Goal: Information Seeking & Learning: Learn about a topic

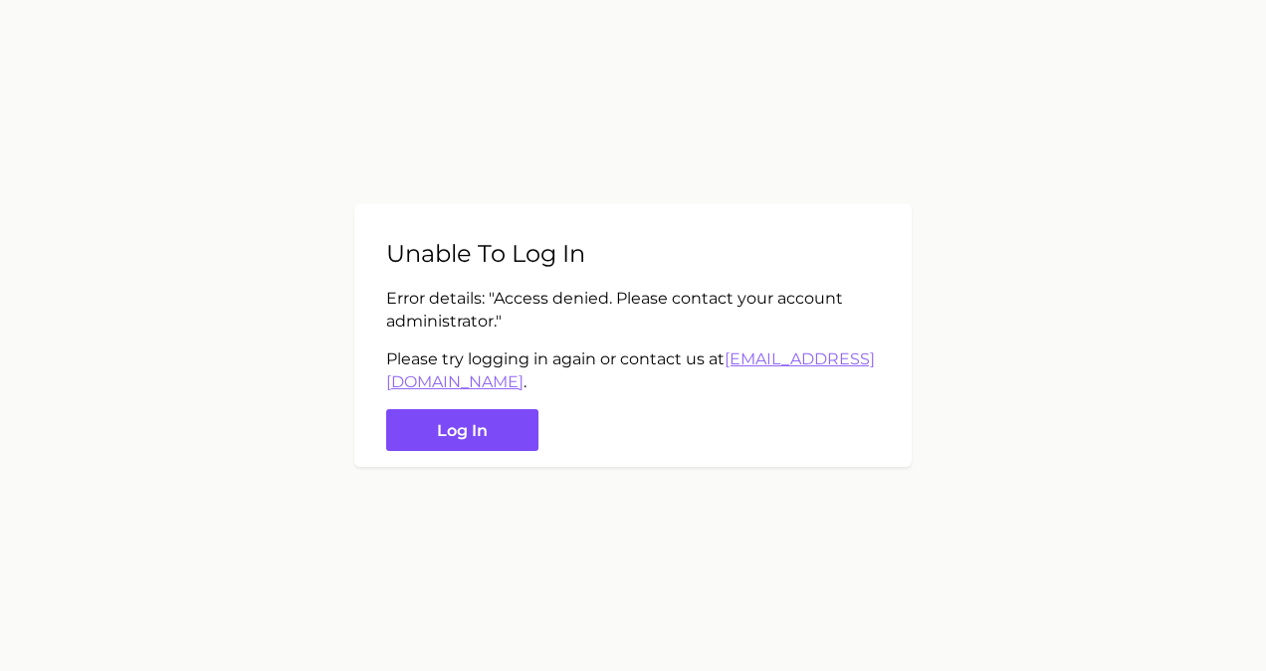
click at [460, 420] on button "Log in" at bounding box center [462, 430] width 152 height 43
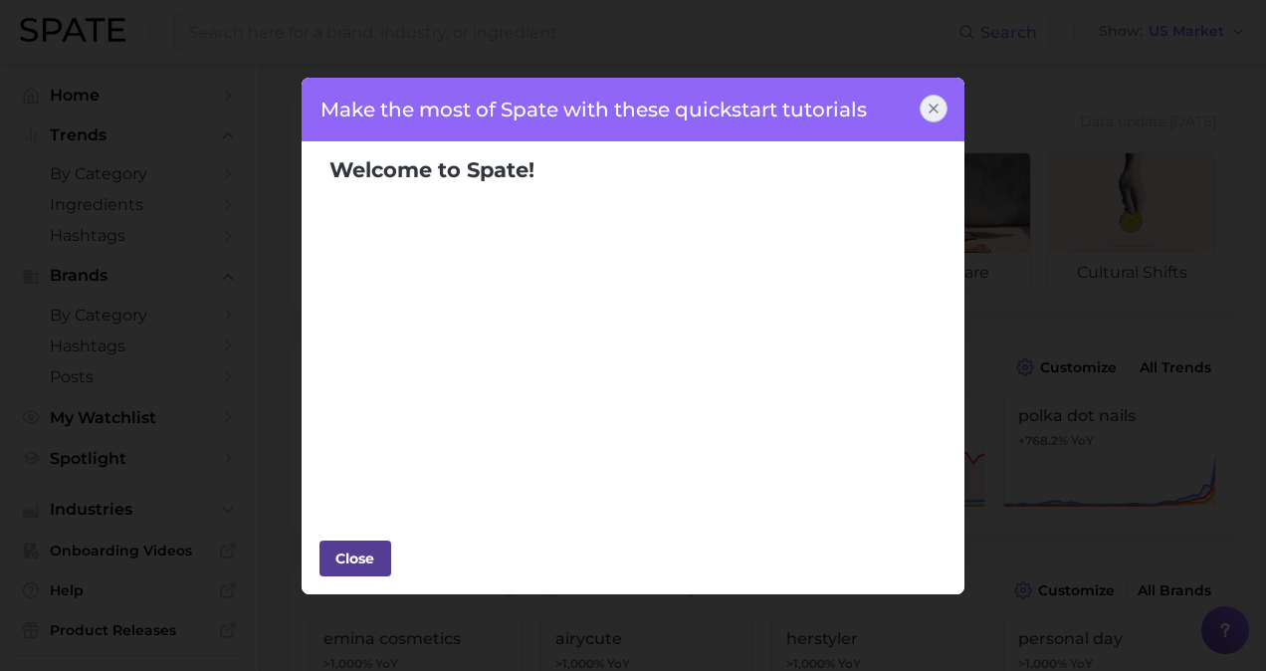
click at [362, 569] on div "Close" at bounding box center [355, 558] width 60 height 30
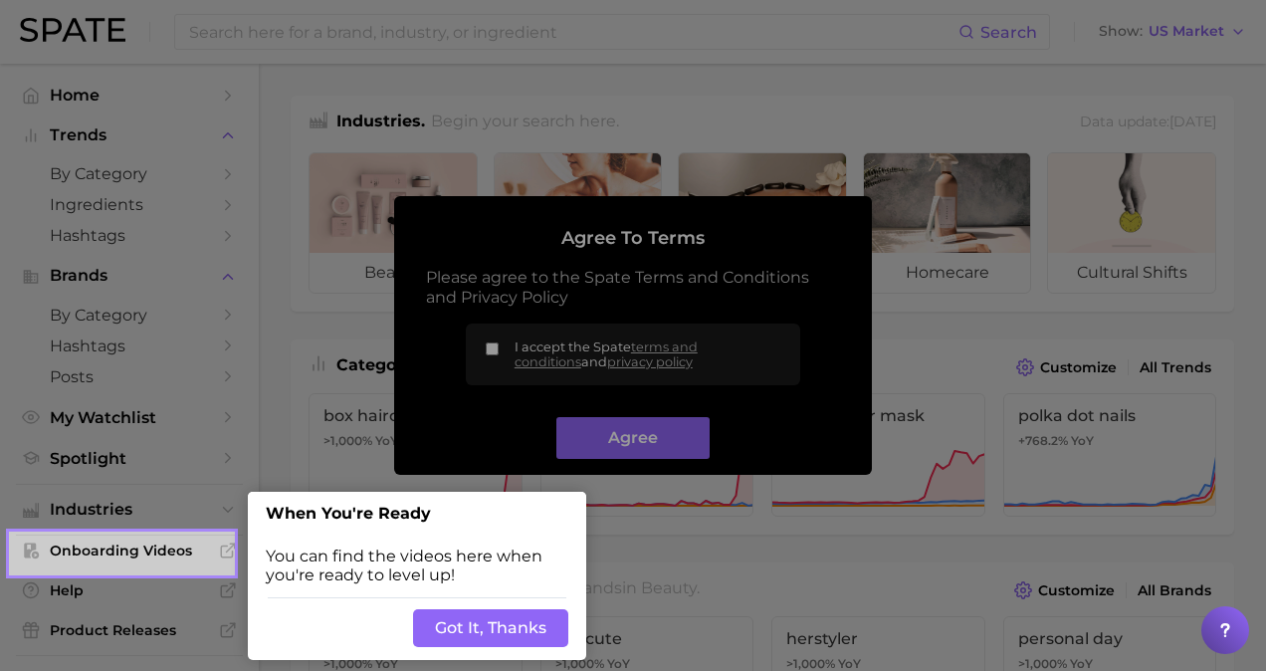
click at [443, 619] on button "Got It, Thanks" at bounding box center [490, 628] width 155 height 38
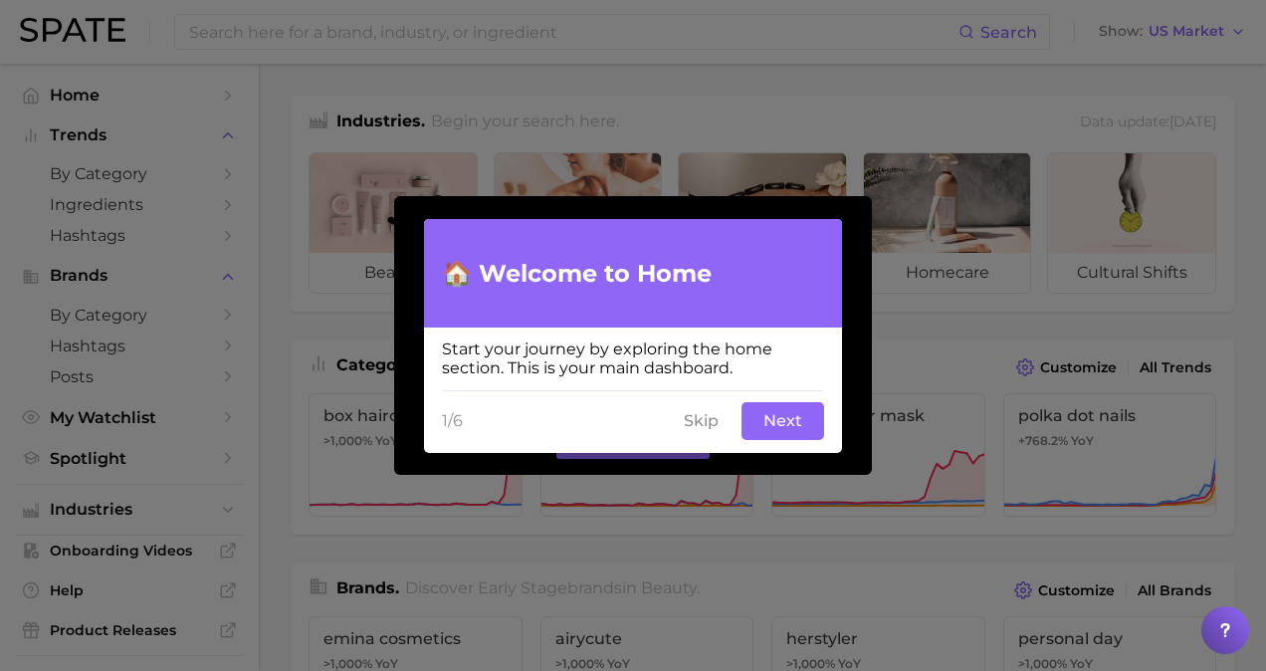
click at [707, 420] on button "Skip" at bounding box center [701, 421] width 59 height 38
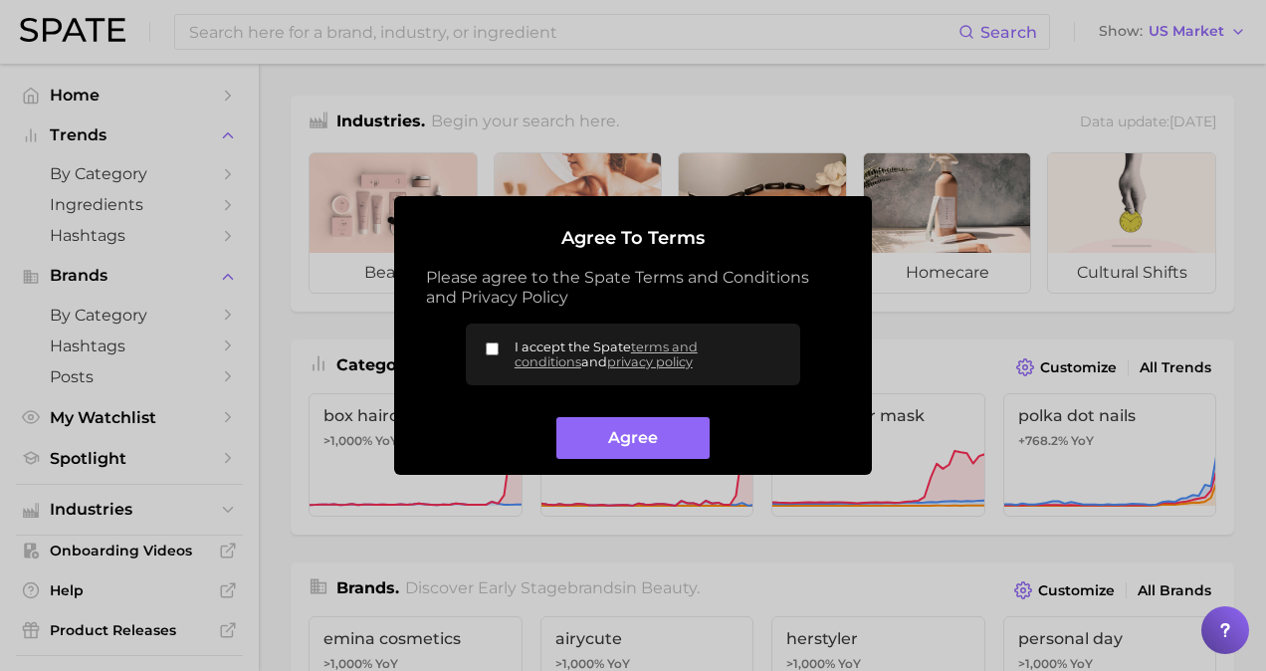
click at [487, 347] on input "I accept the Spate terms and conditions and privacy policy" at bounding box center [492, 348] width 13 height 13
checkbox input "true"
click at [611, 450] on button "Agree" at bounding box center [632, 438] width 152 height 43
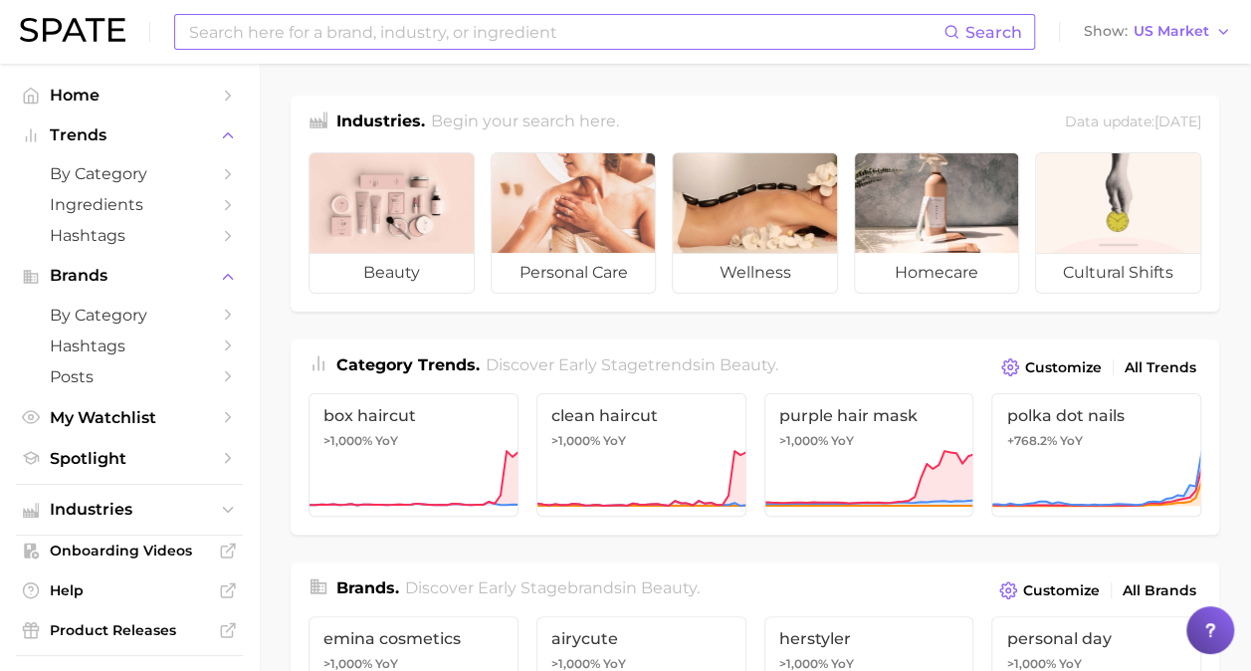
click at [402, 38] on input at bounding box center [565, 32] width 756 height 34
type input "sleek hair"
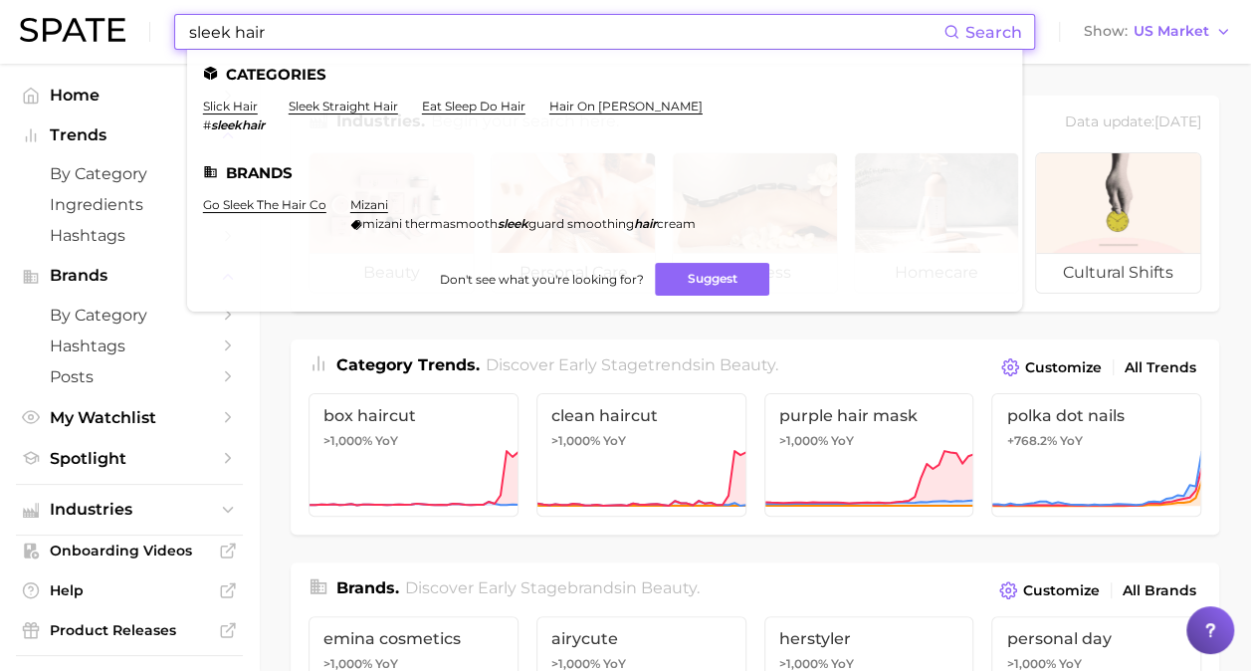
click at [330, 96] on ul "Categories slick hair # sleekhair sleek straight hair eat sleep do hair hair on…" at bounding box center [604, 181] width 835 height 262
click at [334, 107] on link "sleek straight hair" at bounding box center [343, 106] width 109 height 15
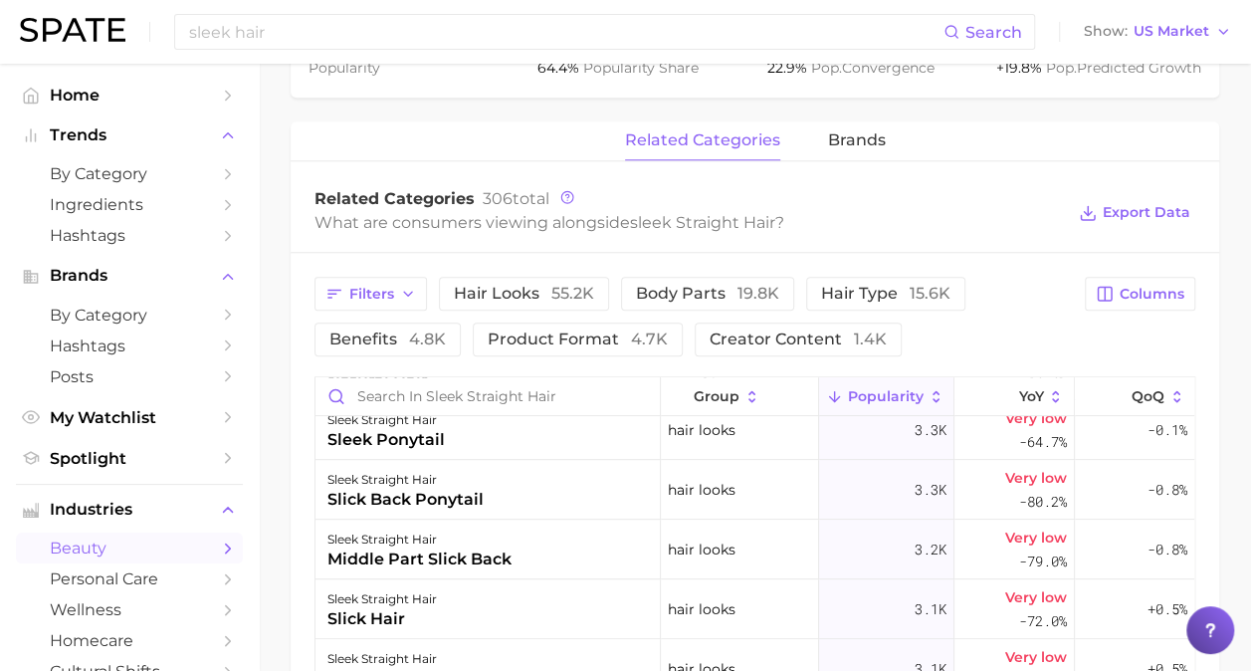
scroll to position [434, 0]
click at [135, 171] on span "by Category" at bounding box center [129, 173] width 159 height 19
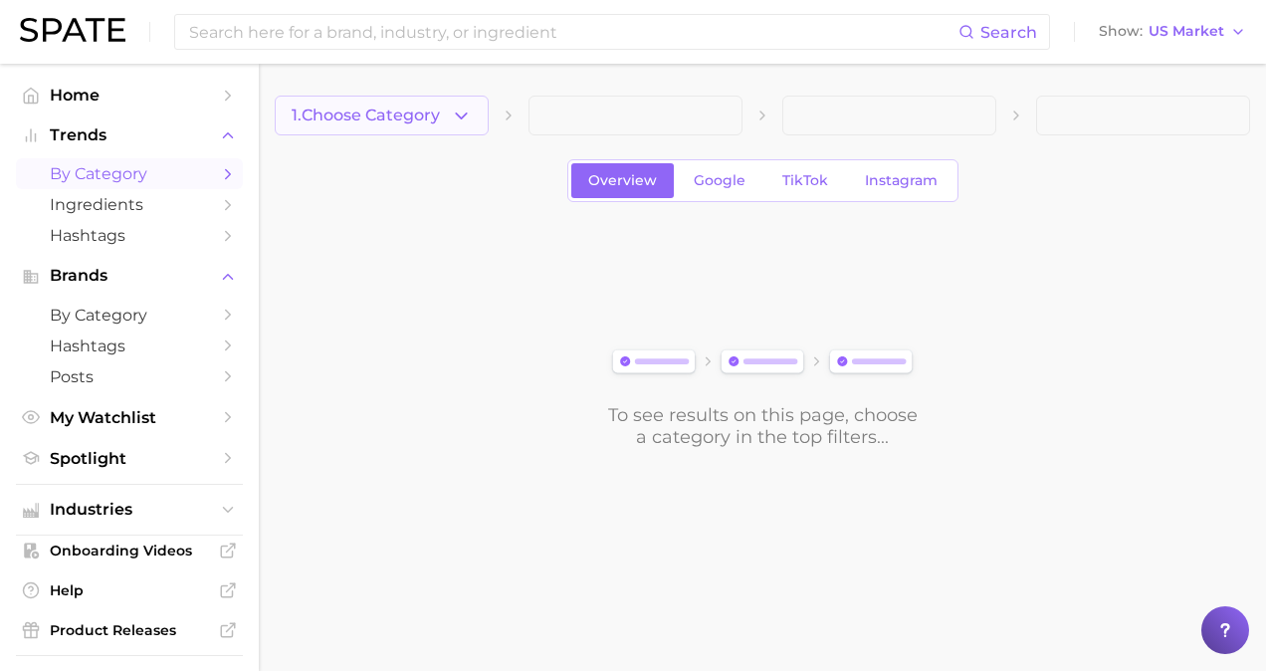
click at [360, 103] on button "1. Choose Category" at bounding box center [382, 116] width 214 height 40
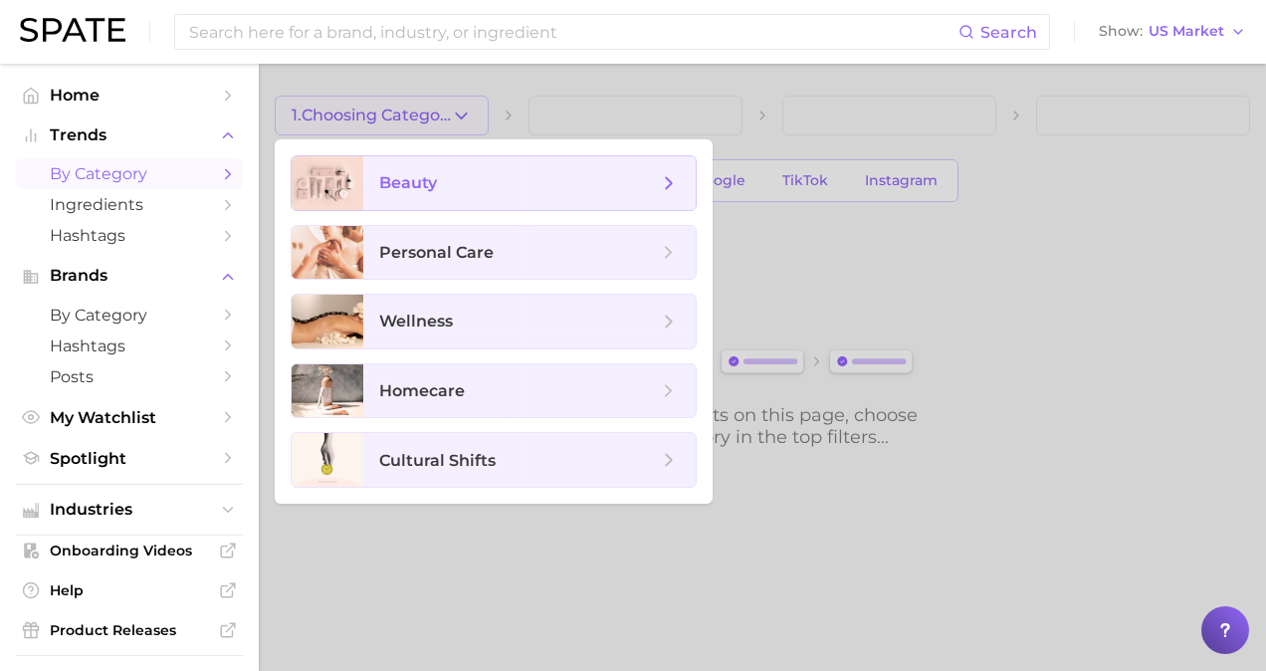
click at [387, 196] on span "beauty" at bounding box center [529, 183] width 332 height 54
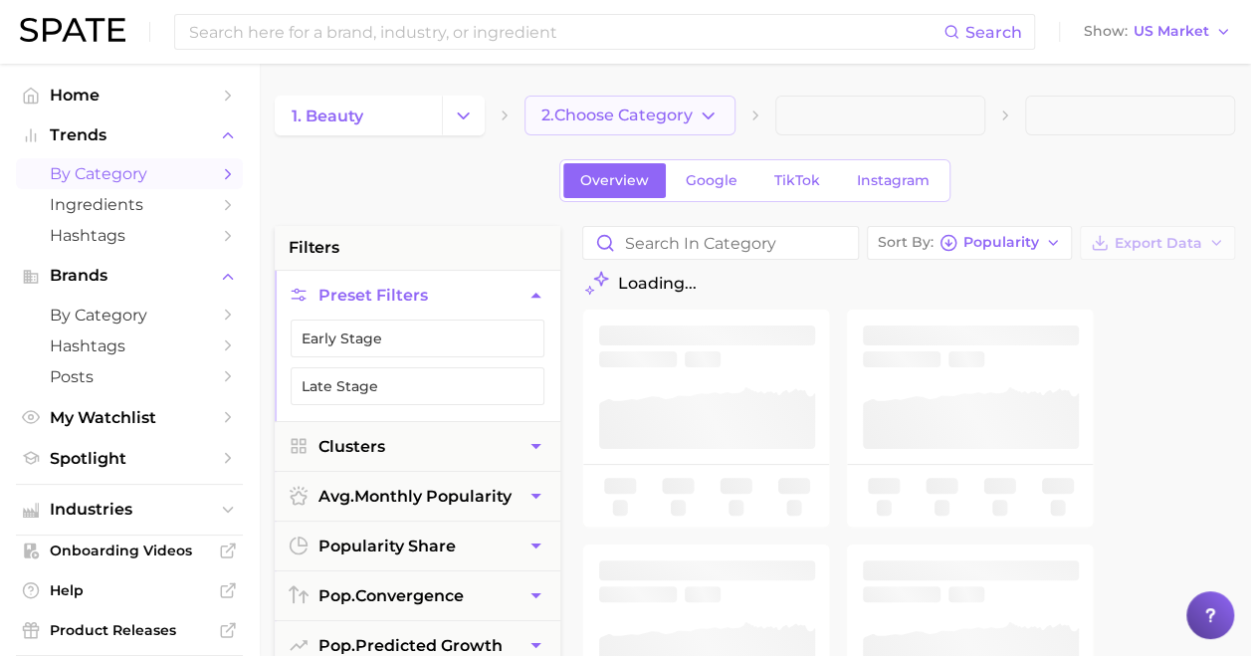
click at [631, 106] on span "2. Choose Category" at bounding box center [616, 115] width 151 height 18
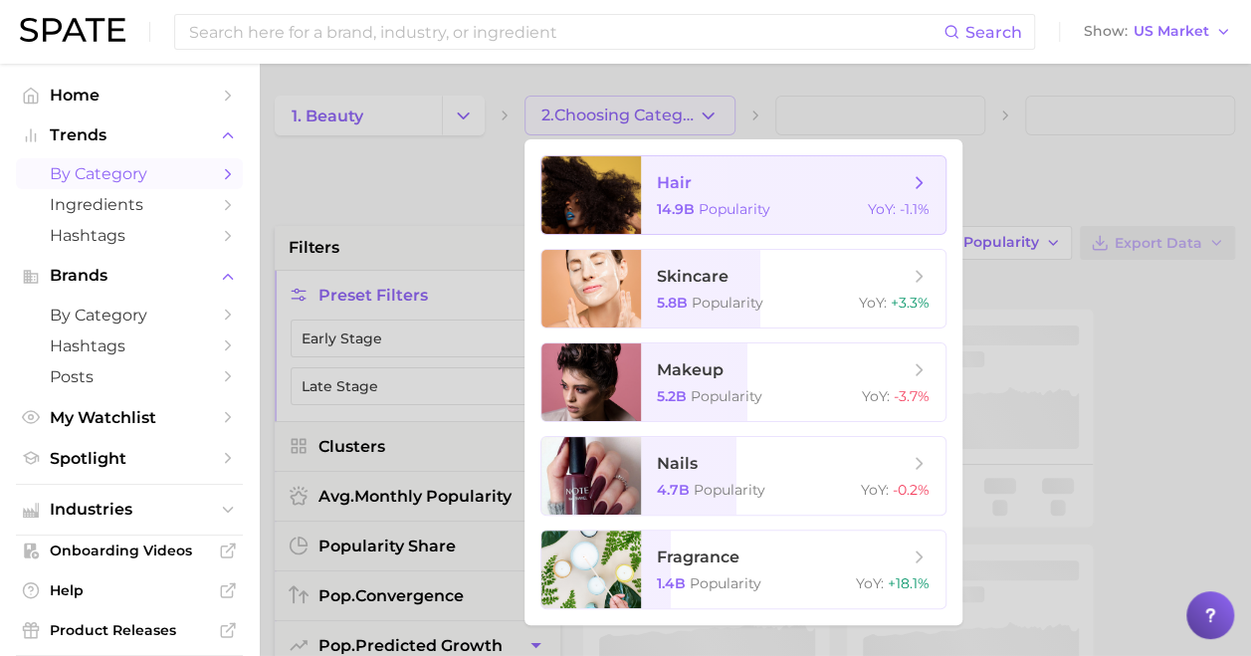
click at [704, 182] on span "hair" at bounding box center [782, 183] width 251 height 22
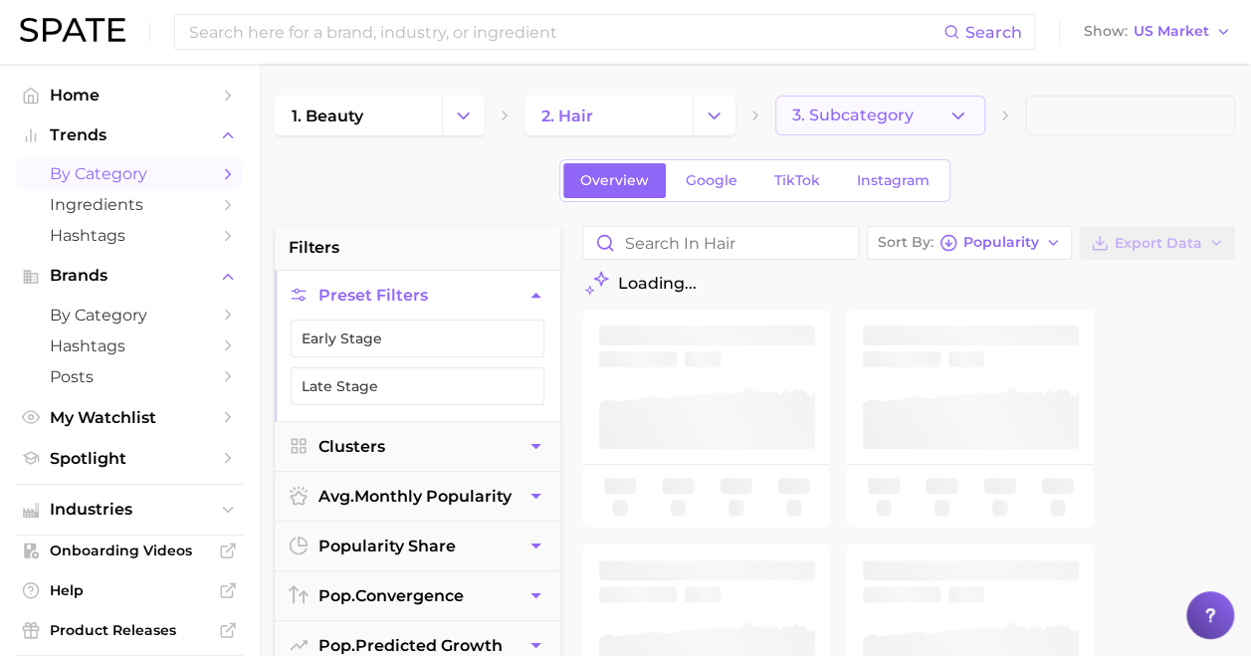
click at [850, 103] on button "3. Subcategory" at bounding box center [880, 116] width 210 height 40
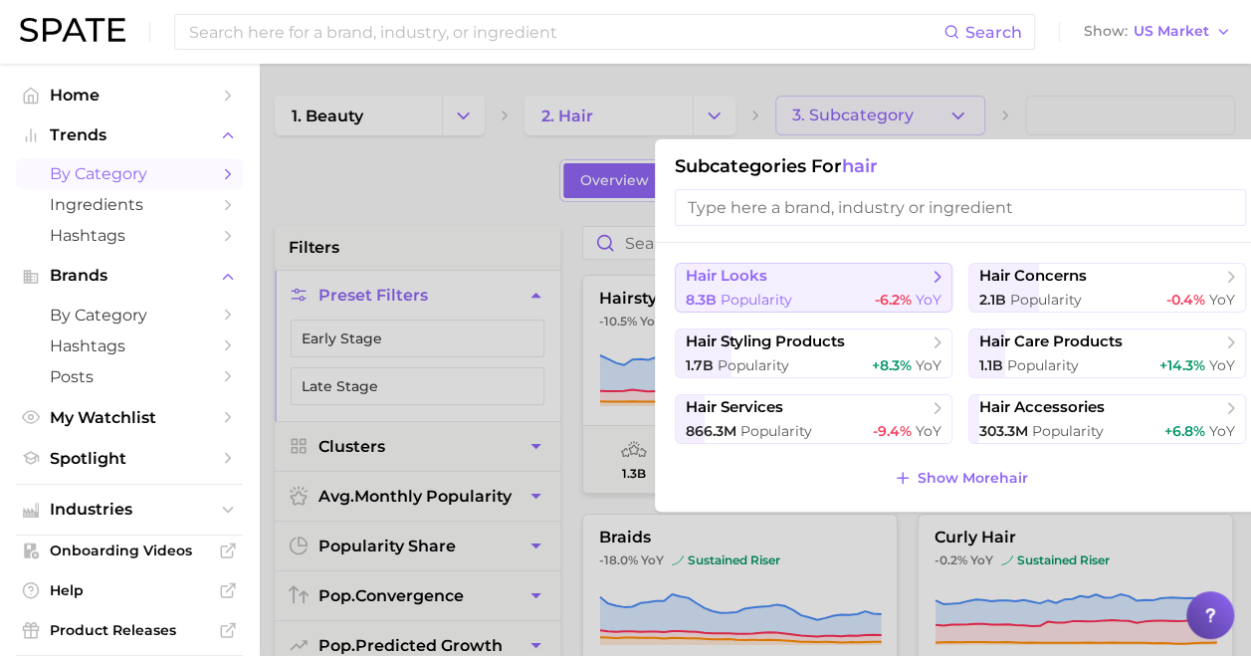
click at [816, 295] on div "8.3b Popularity -6.2% YoY" at bounding box center [814, 300] width 256 height 19
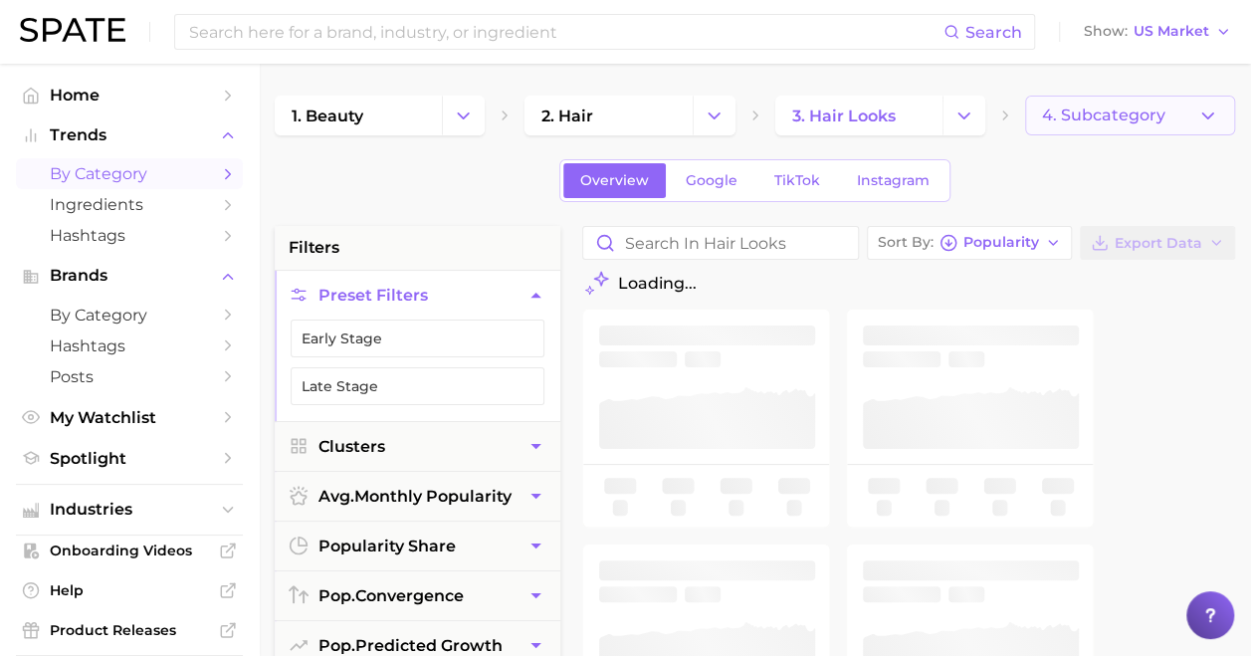
click at [1109, 102] on button "4. Subcategory" at bounding box center [1130, 116] width 210 height 40
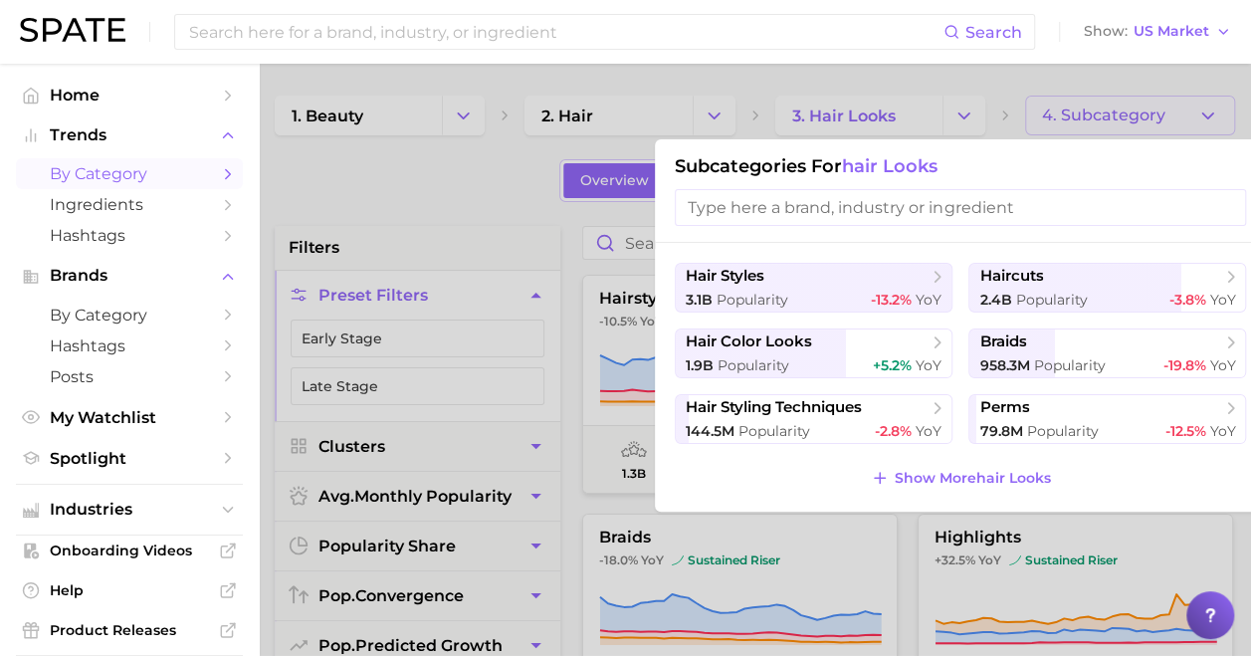
click at [519, 197] on div at bounding box center [625, 328] width 1251 height 656
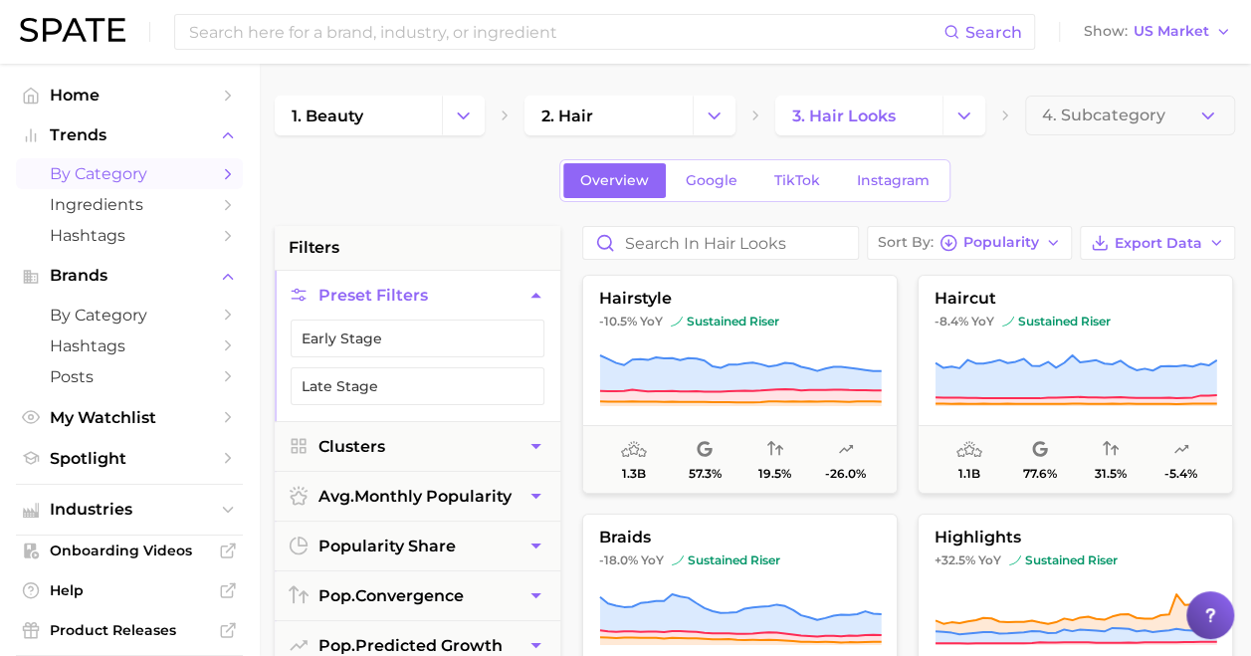
scroll to position [72, 0]
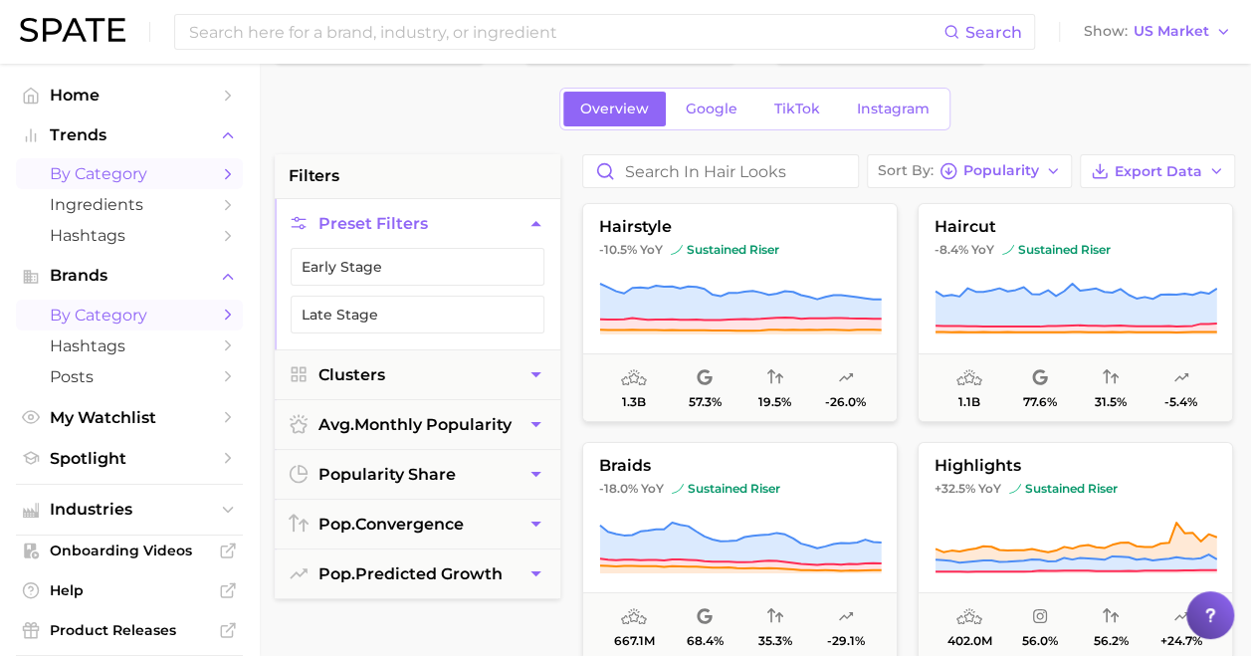
click at [117, 322] on span "by Category" at bounding box center [129, 314] width 159 height 19
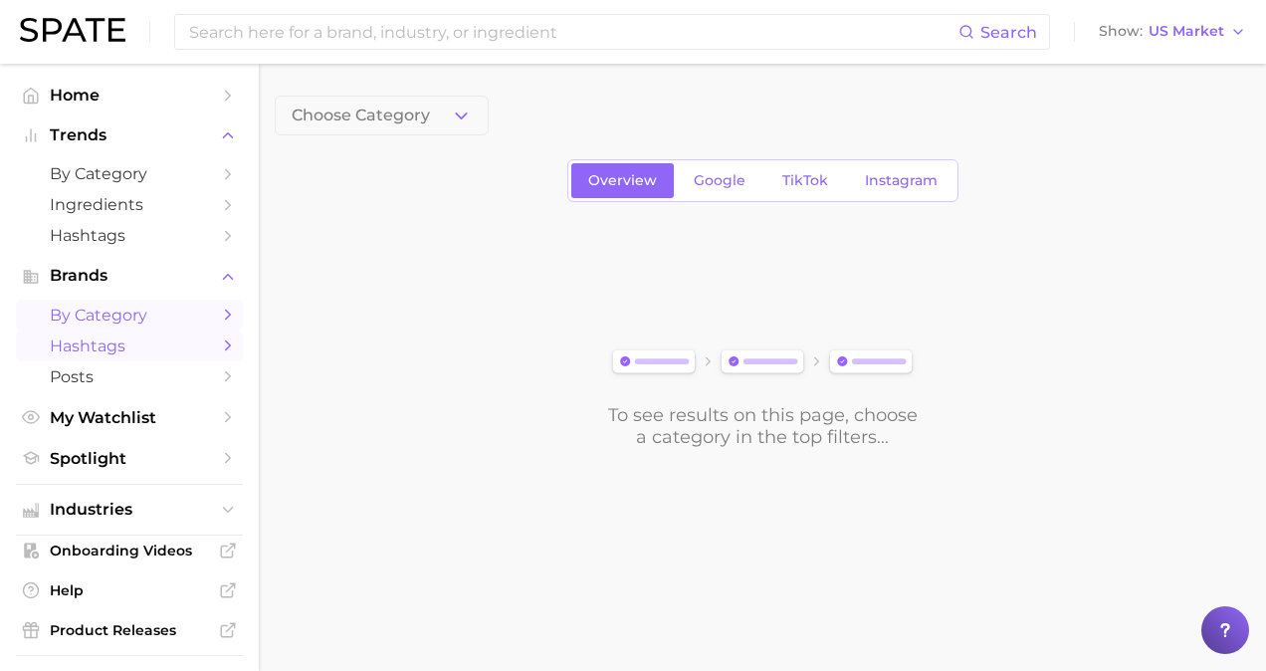
click at [117, 341] on span "Hashtags" at bounding box center [129, 345] width 159 height 19
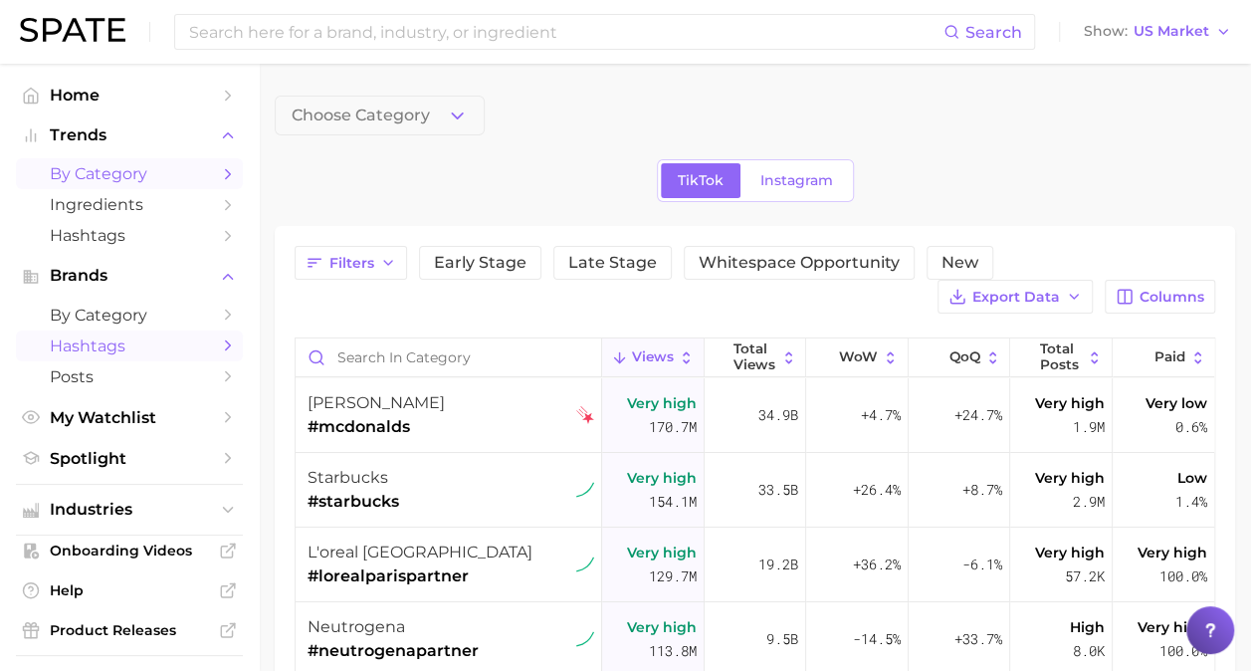
click at [80, 162] on link "by Category" at bounding box center [129, 173] width 227 height 31
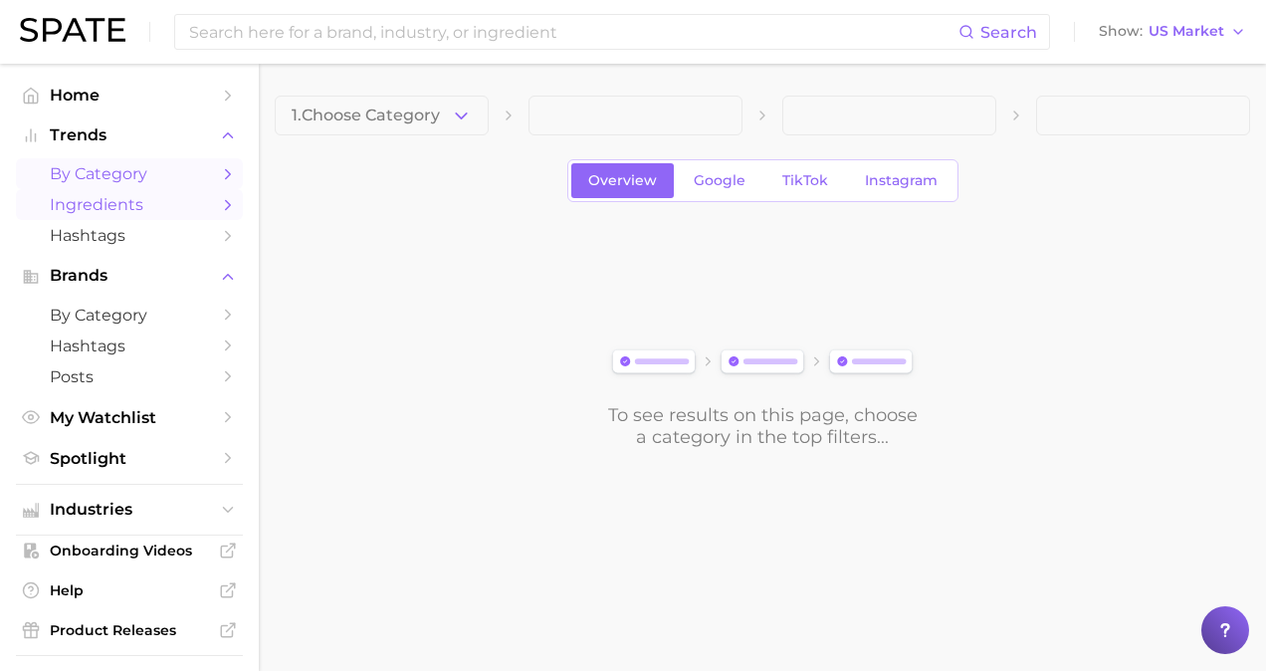
click at [75, 191] on link "Ingredients" at bounding box center [129, 204] width 227 height 31
click at [297, 134] on button "1. Choose Category" at bounding box center [382, 116] width 214 height 40
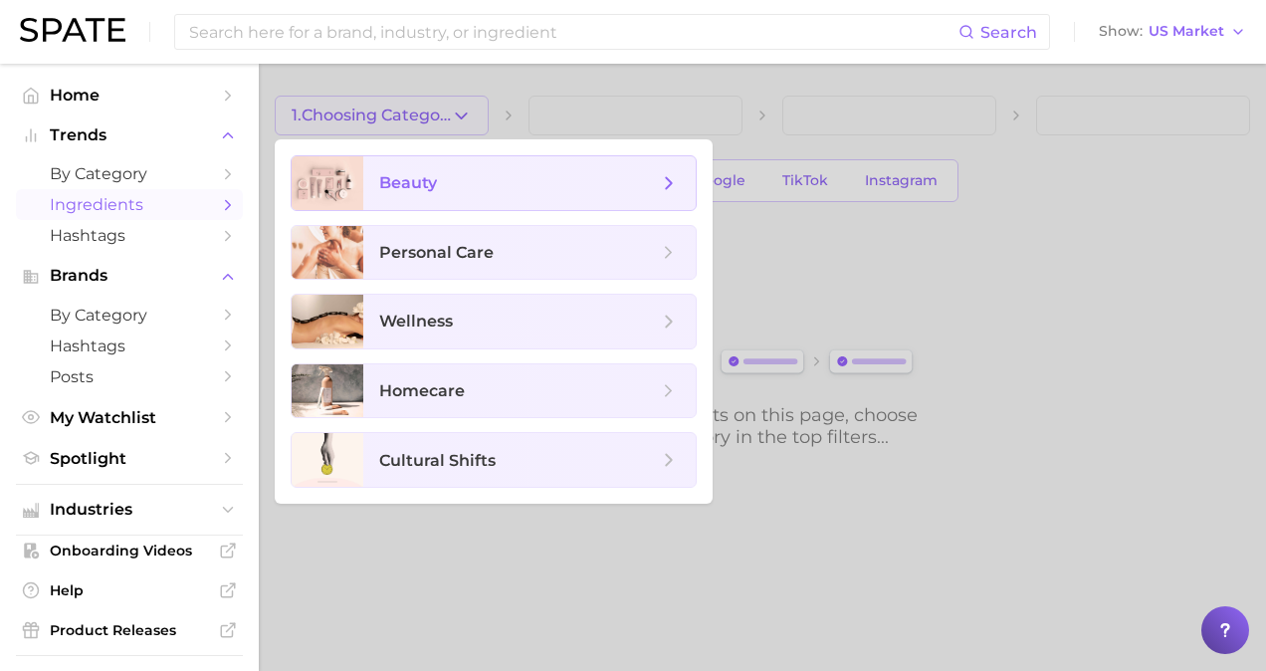
click at [414, 204] on span "beauty" at bounding box center [529, 183] width 332 height 54
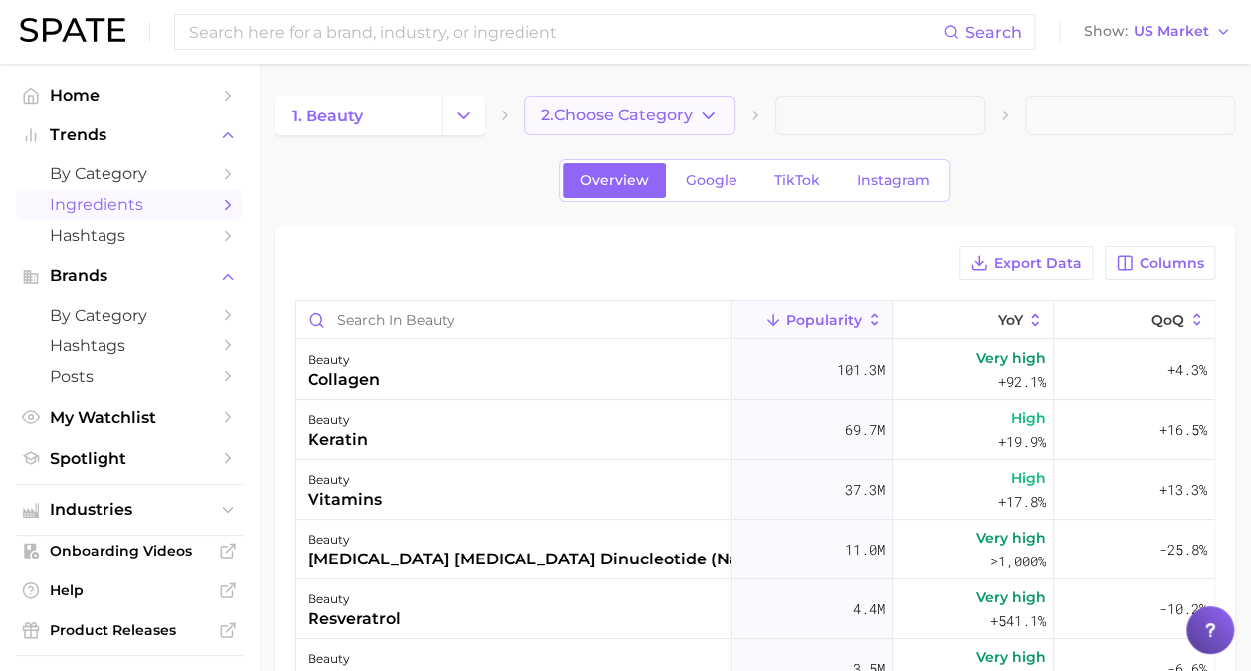
click at [644, 115] on span "2. Choose Category" at bounding box center [616, 115] width 151 height 18
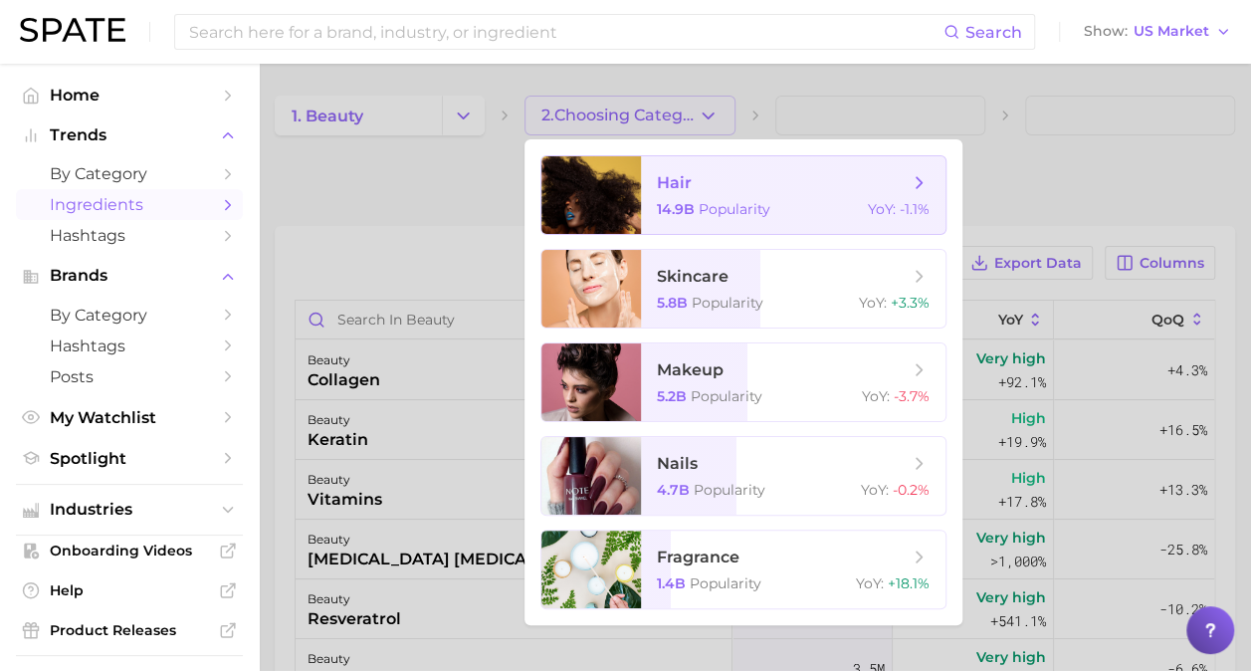
click at [617, 209] on div at bounding box center [591, 195] width 100 height 78
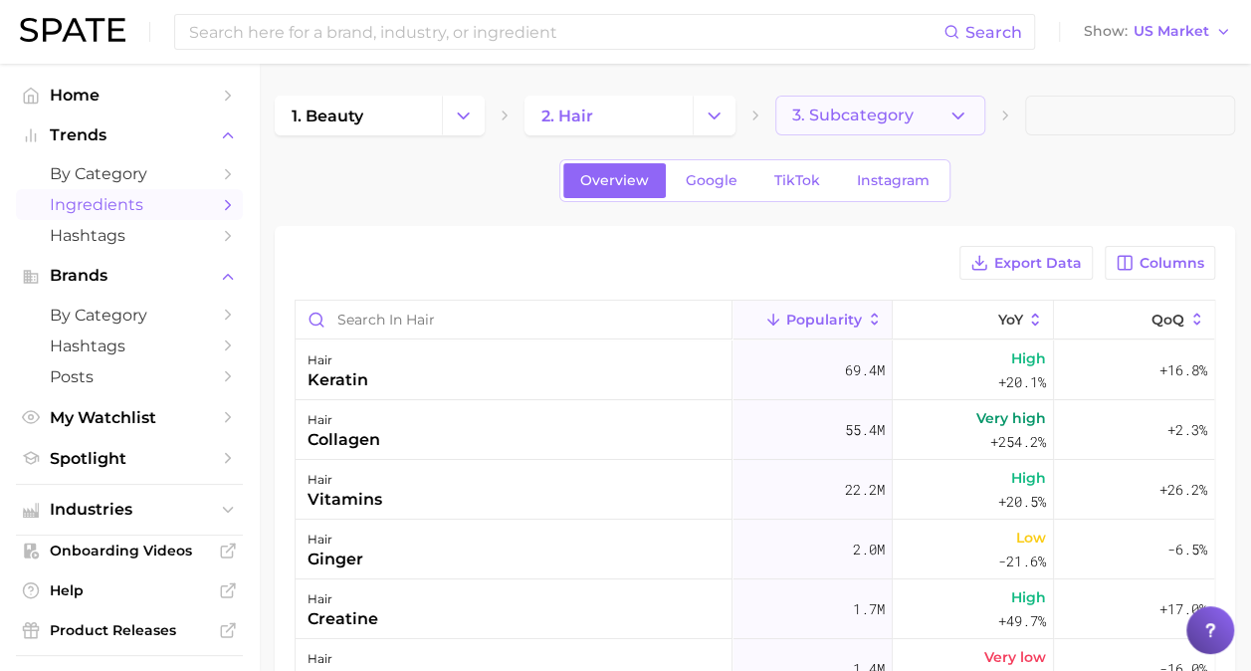
click at [903, 124] on button "3. Subcategory" at bounding box center [880, 116] width 210 height 40
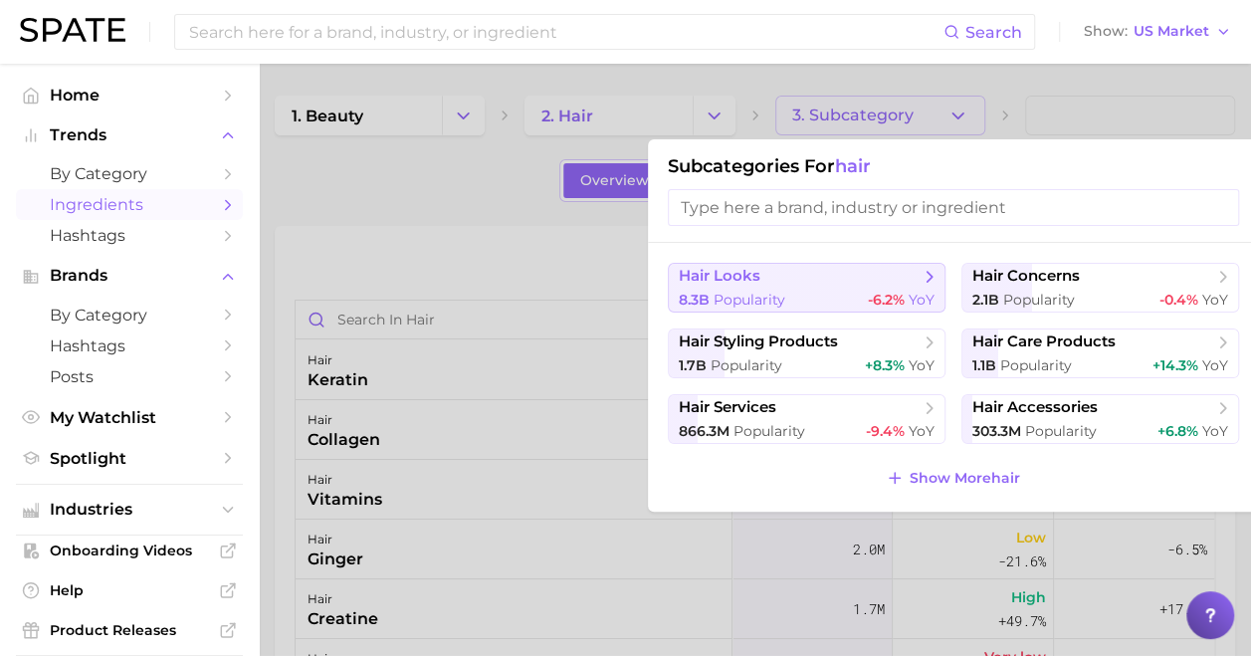
click at [792, 288] on button "hair looks 8.3b Popularity -6.2% YoY" at bounding box center [807, 288] width 278 height 50
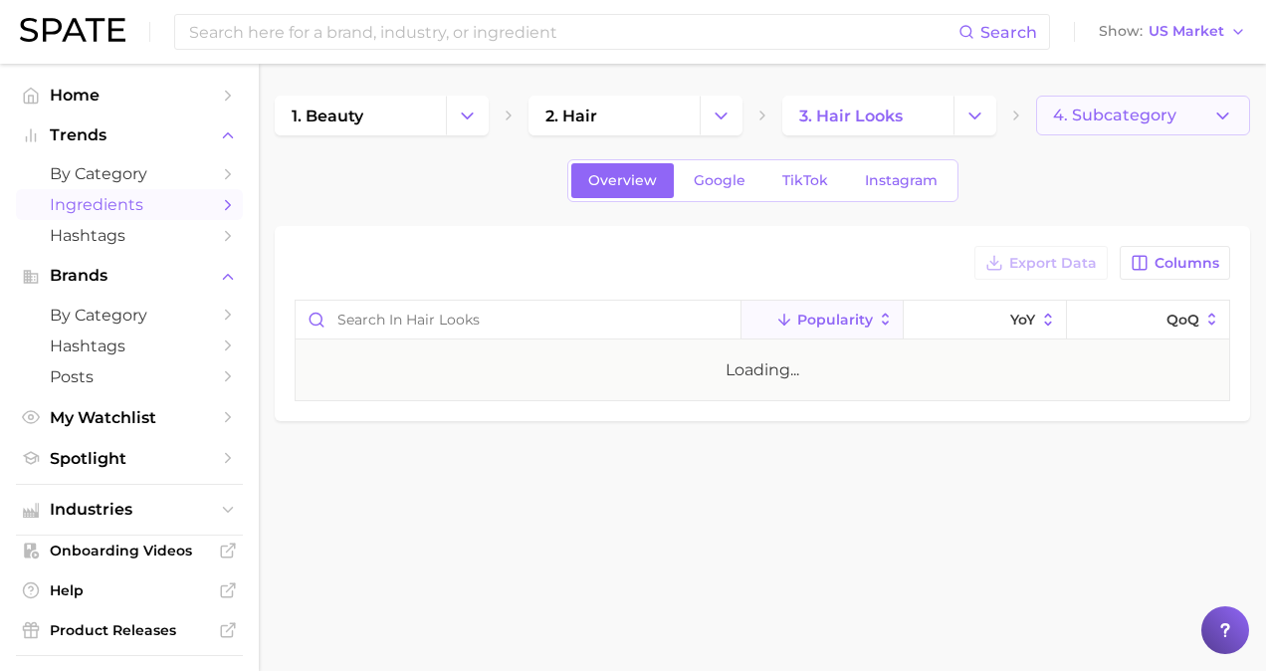
click at [1047, 115] on button "4. Subcategory" at bounding box center [1143, 116] width 214 height 40
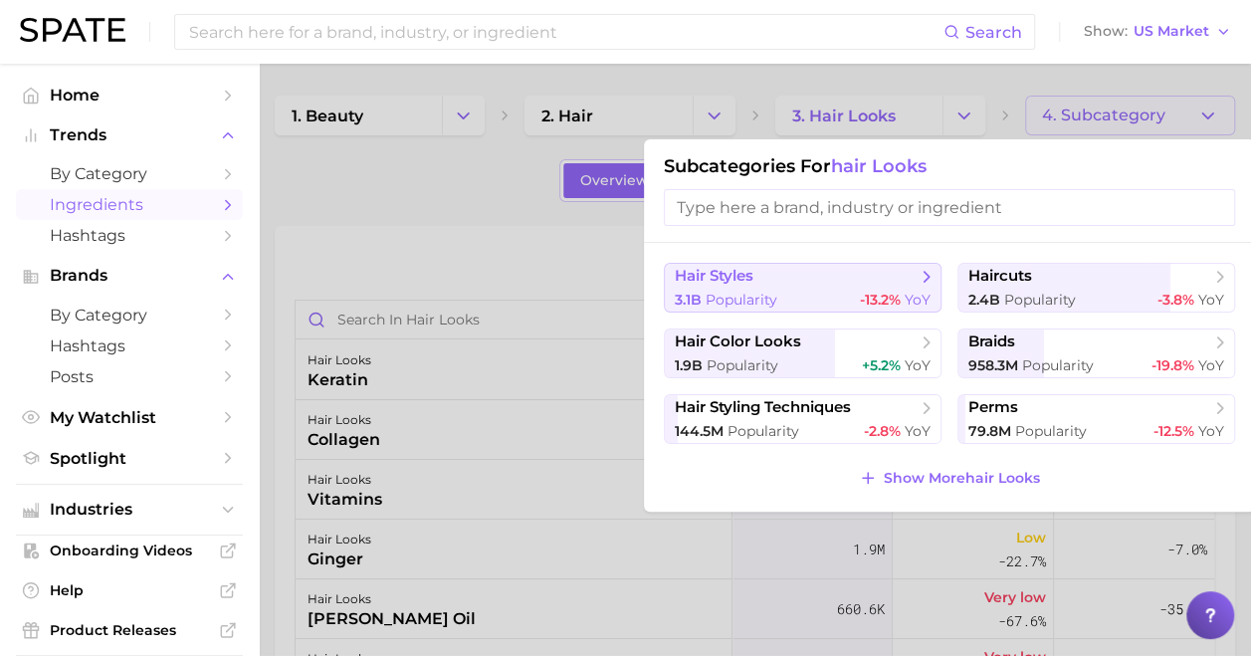
click at [716, 293] on span "Popularity" at bounding box center [741, 300] width 72 height 18
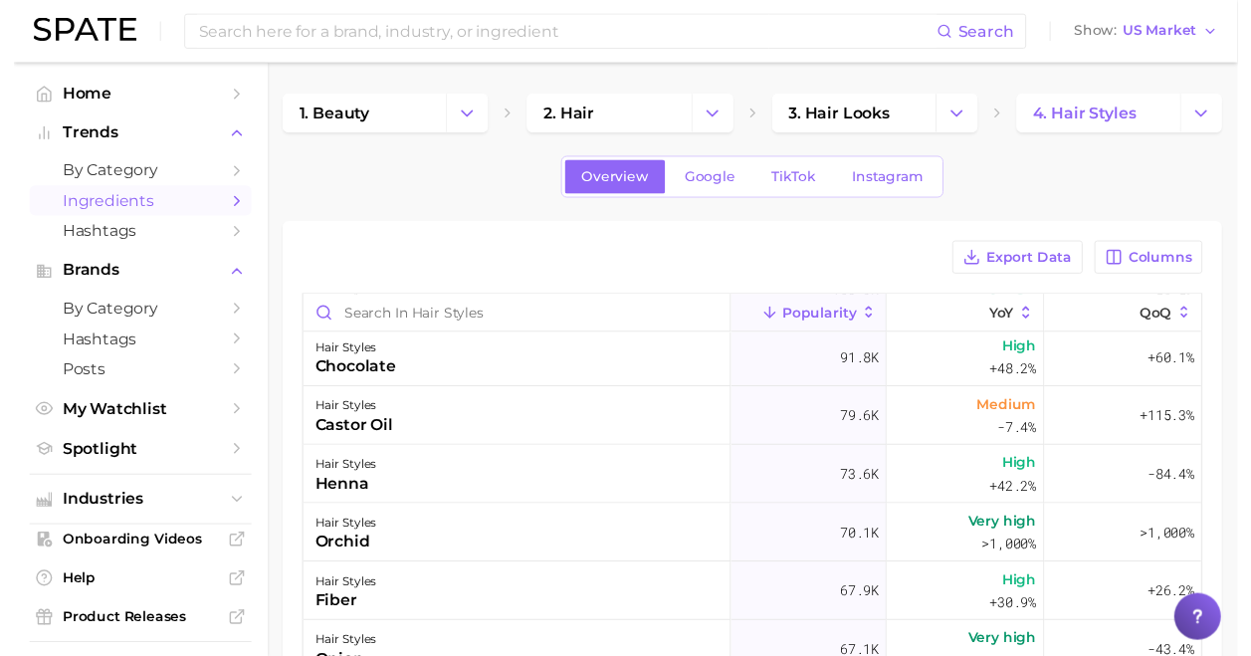
scroll to position [1080, 0]
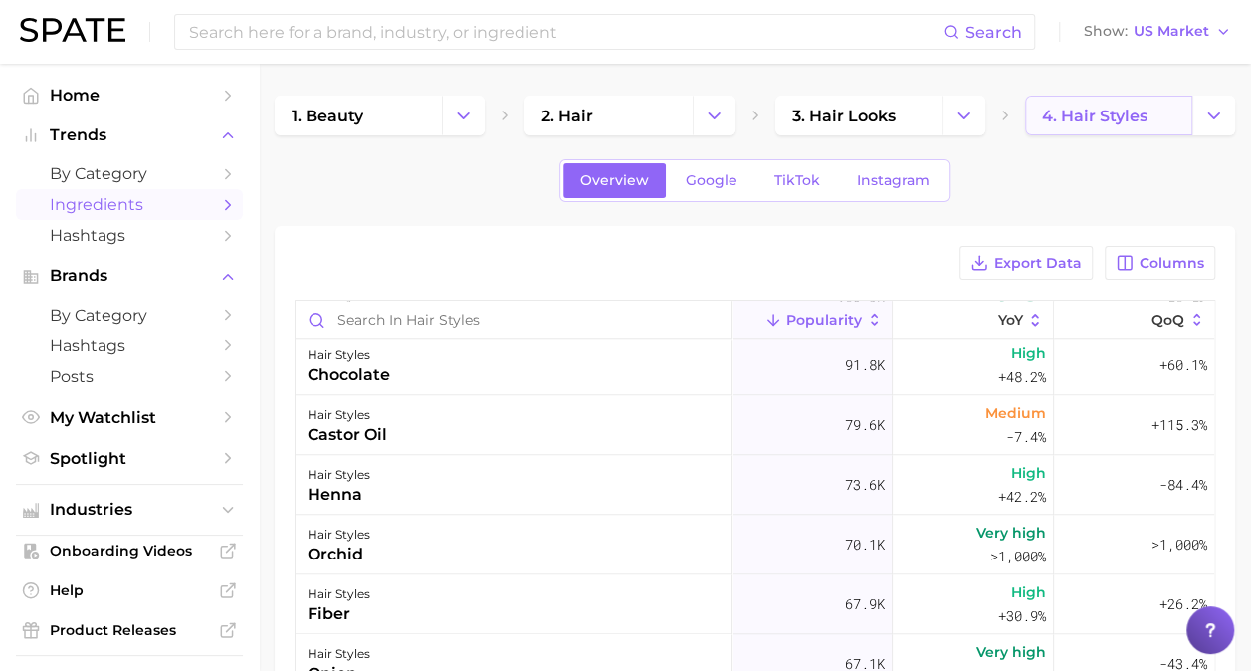
click at [1108, 116] on span "4. hair styles" at bounding box center [1094, 115] width 105 height 19
click at [1234, 111] on button "Change Category" at bounding box center [1213, 116] width 43 height 40
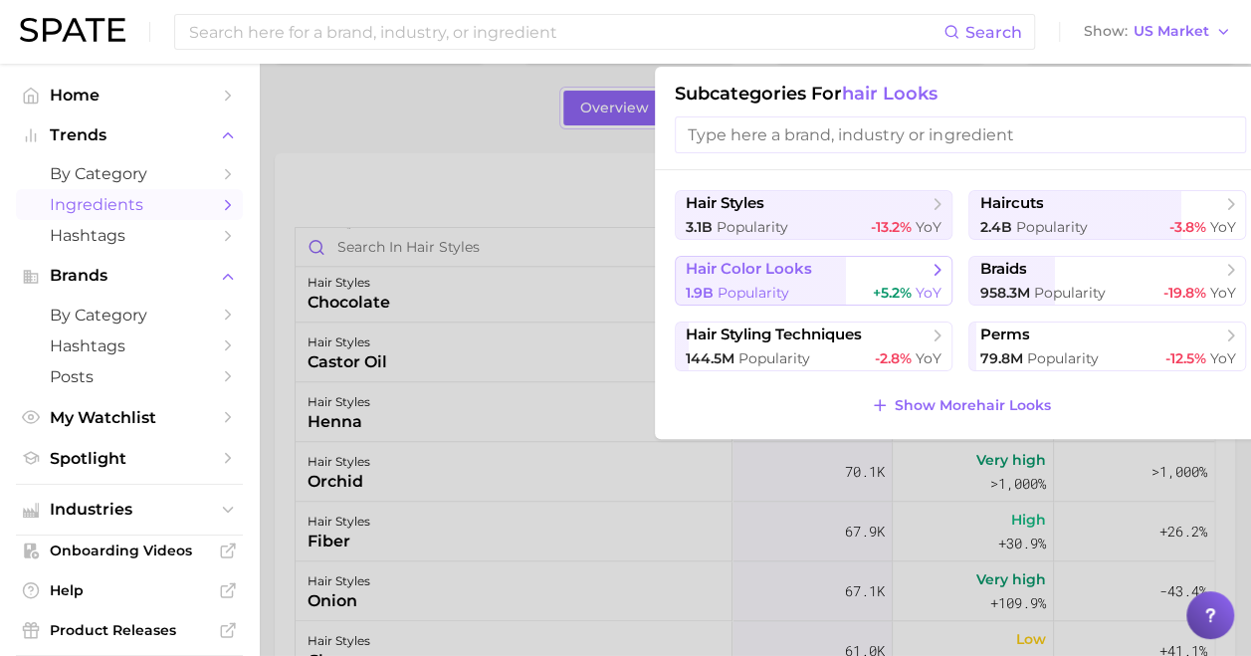
scroll to position [74, 0]
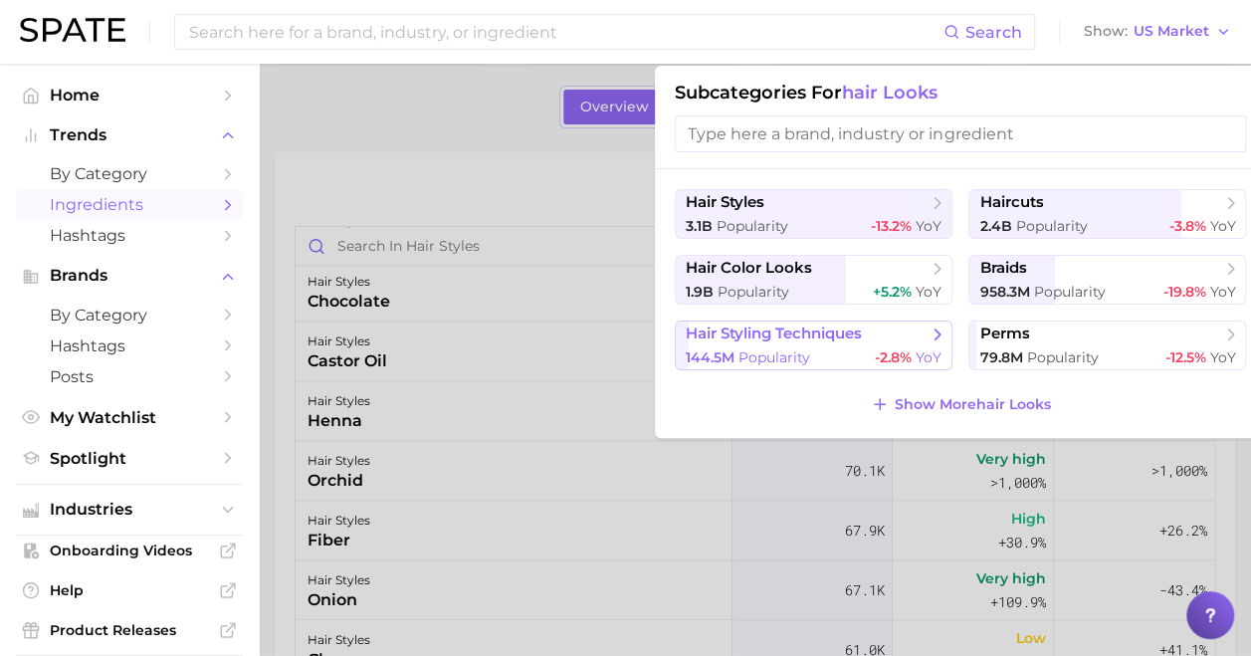
click at [802, 324] on span "hair styling techniques" at bounding box center [807, 334] width 242 height 20
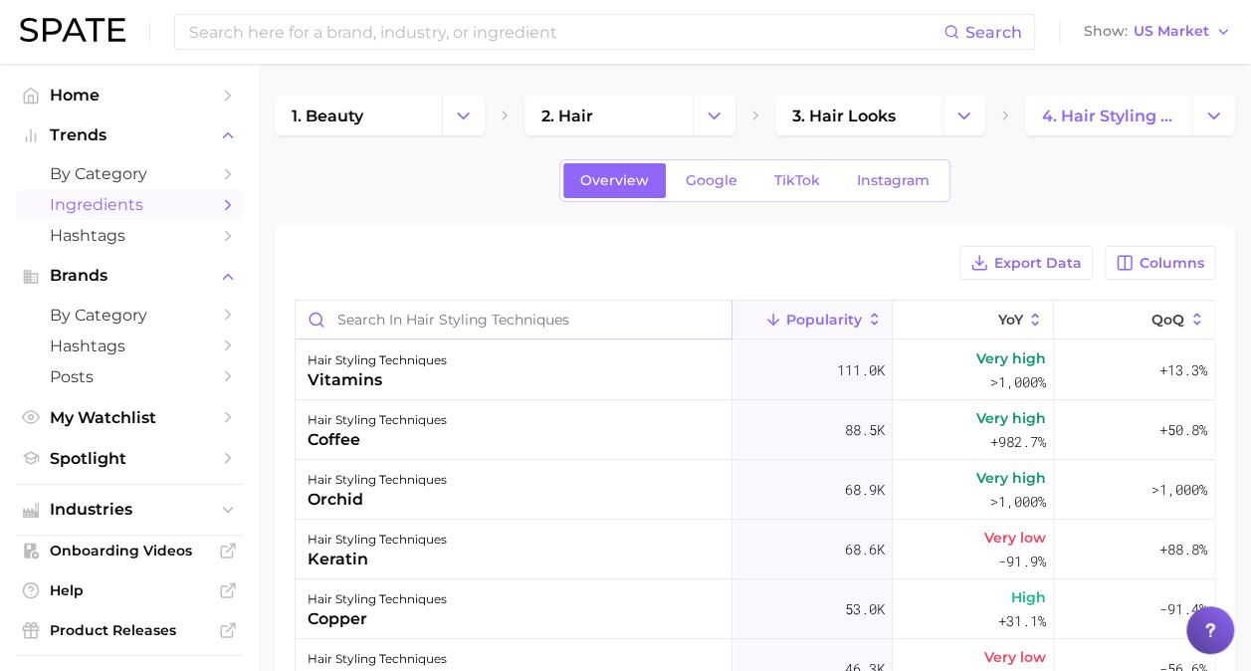
click at [419, 314] on input "Search in hair styling techniques" at bounding box center [514, 319] width 436 height 38
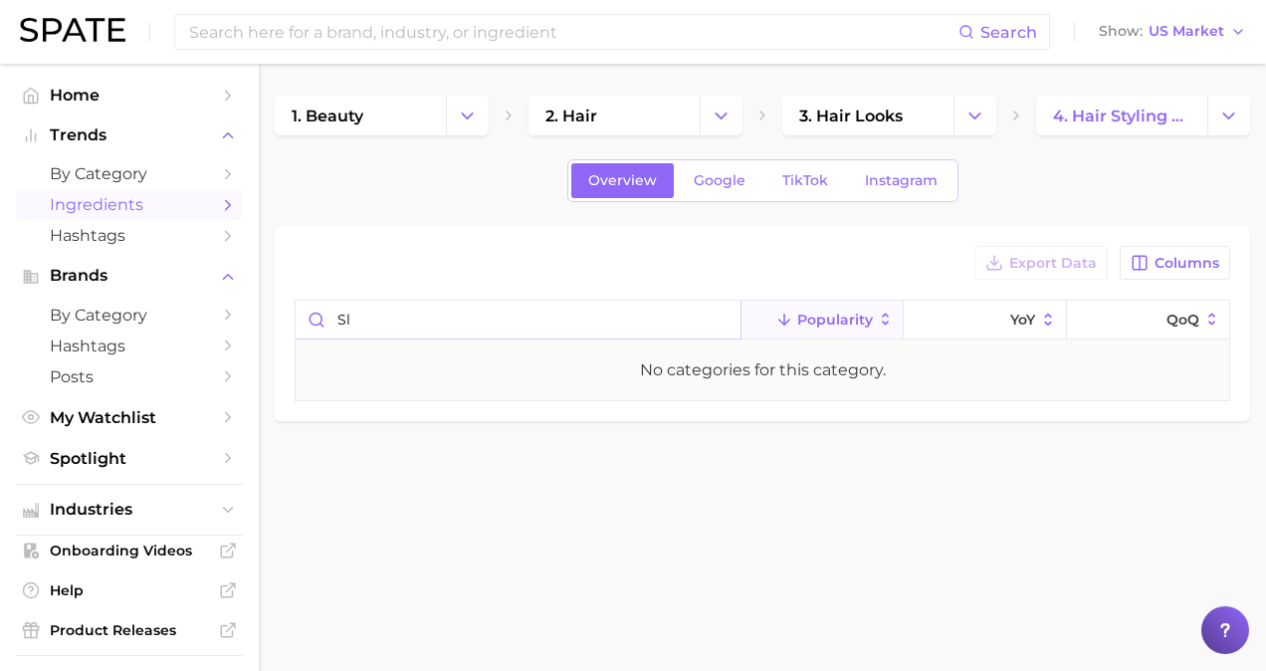
type input "s"
type input "p"
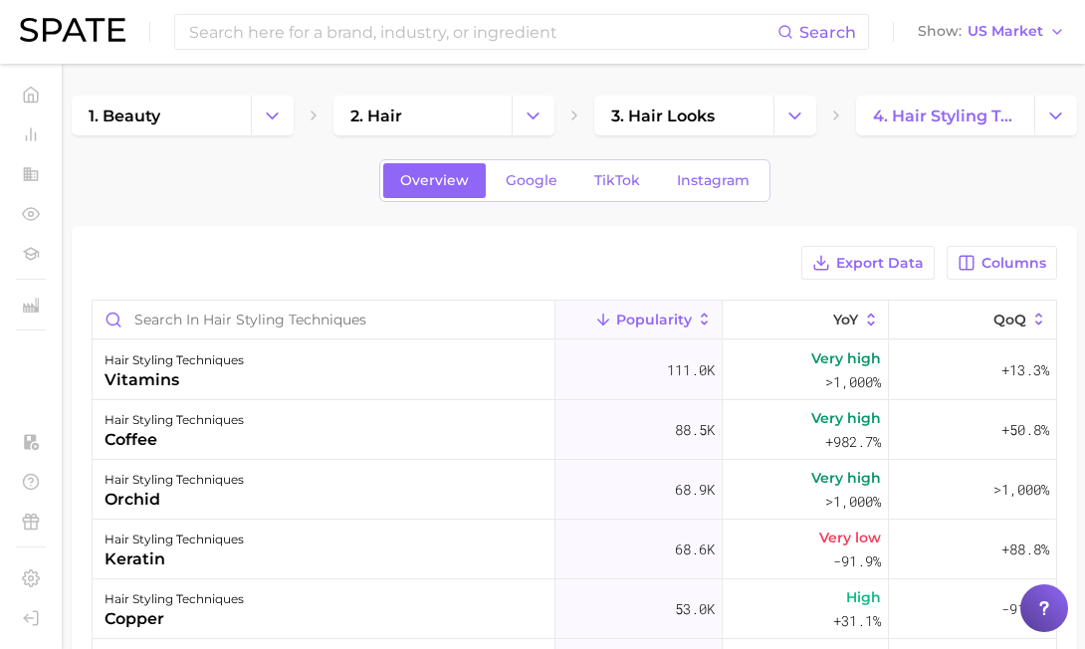
click at [10, 29] on header "Search Show US Market" at bounding box center [542, 32] width 1085 height 64
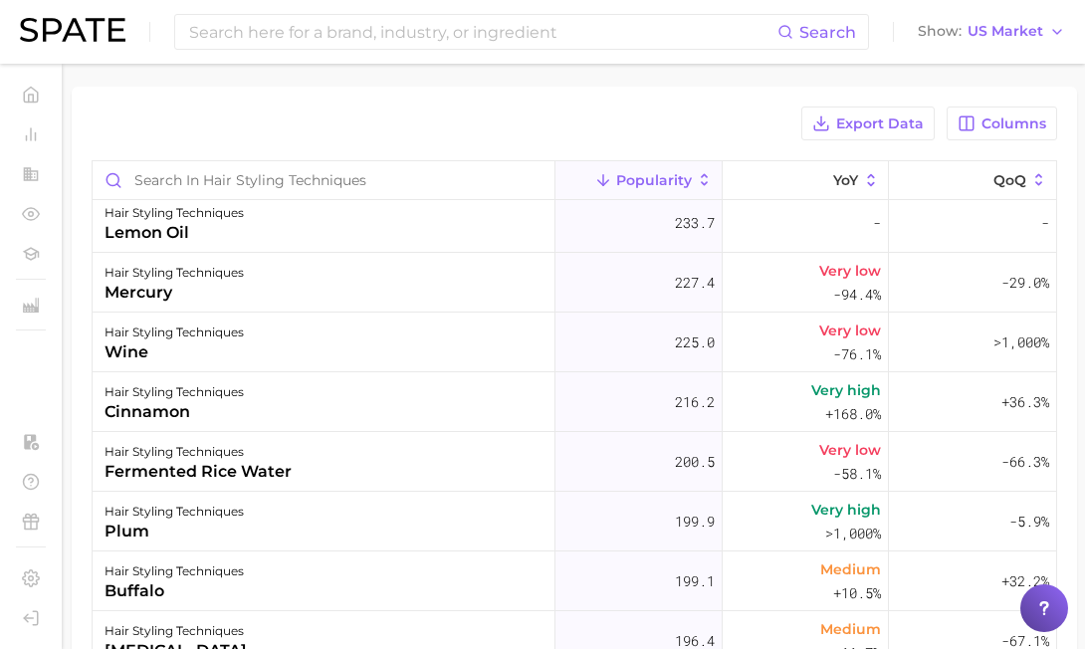
scroll to position [4301, 0]
